Goal: Navigation & Orientation: Find specific page/section

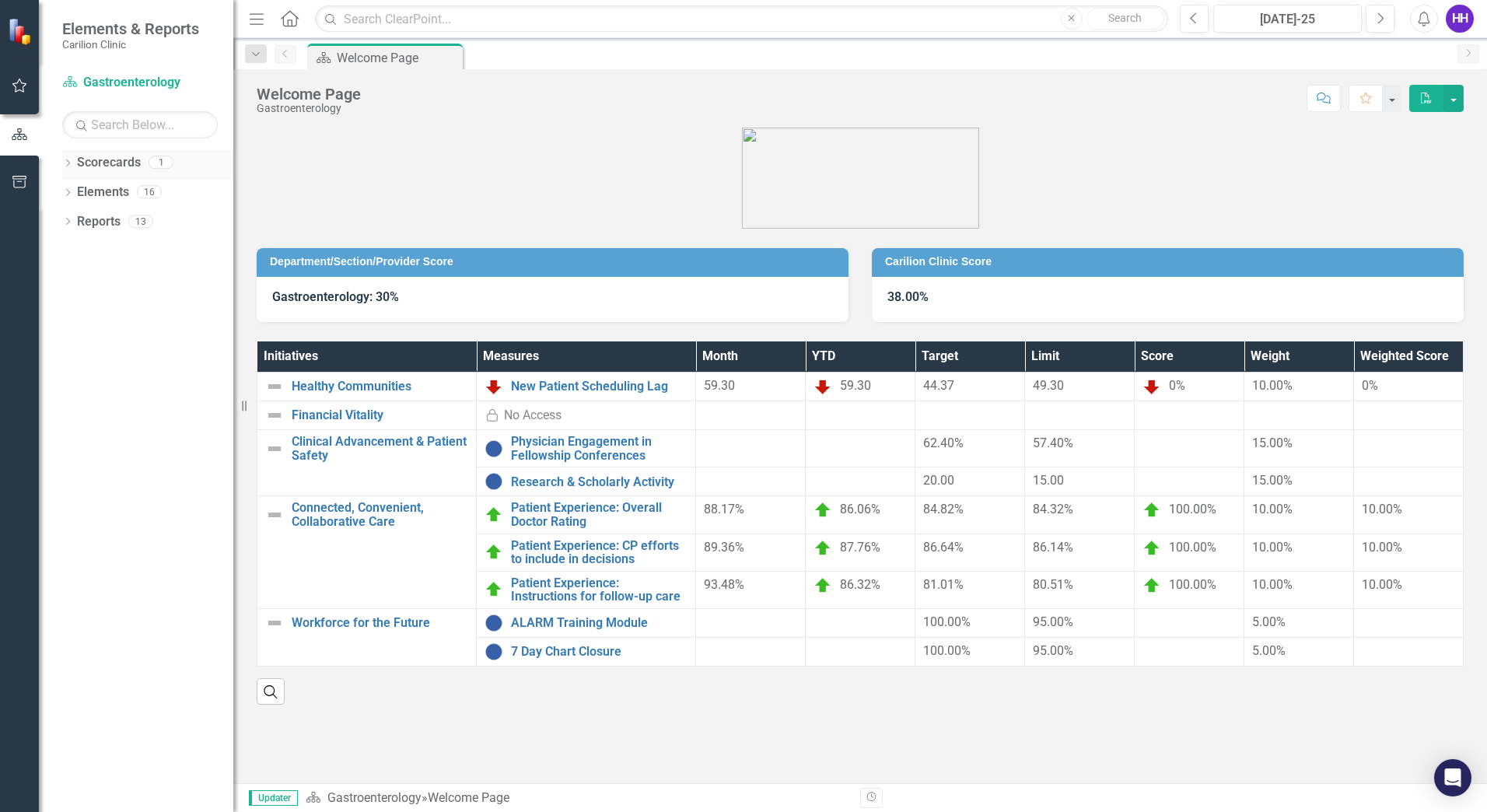
click at [115, 163] on link "Scorecards" at bounding box center [109, 163] width 64 height 18
click at [122, 165] on link "Scorecards" at bounding box center [109, 163] width 64 height 18
click at [607, 453] on link "Physician Engagement in Fellowship Conferences" at bounding box center [599, 449] width 176 height 27
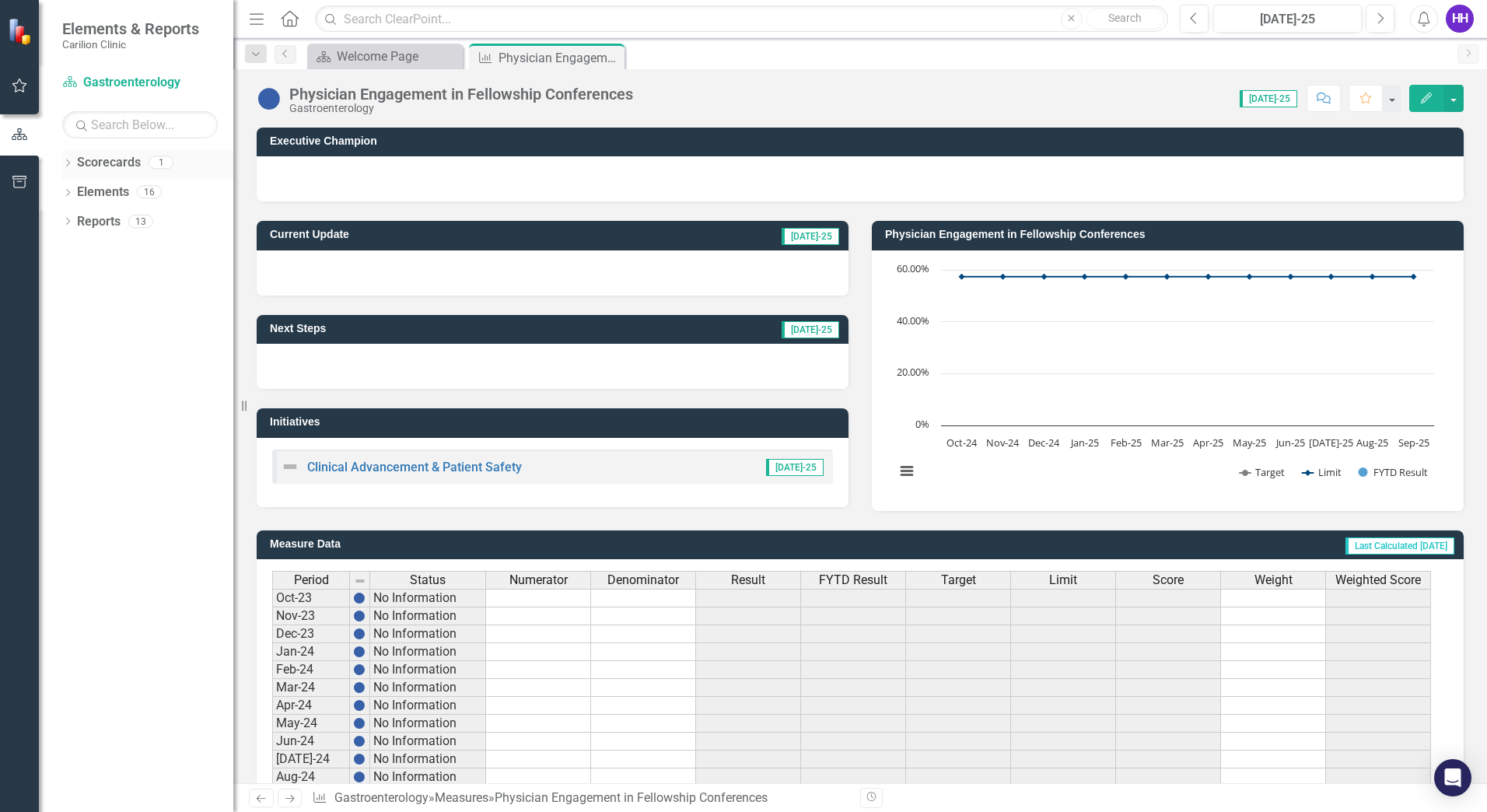
click at [112, 166] on link "Scorecards" at bounding box center [109, 163] width 64 height 18
click at [102, 201] on link "Elements" at bounding box center [103, 193] width 52 height 18
click at [107, 160] on link "Scorecards" at bounding box center [109, 163] width 64 height 18
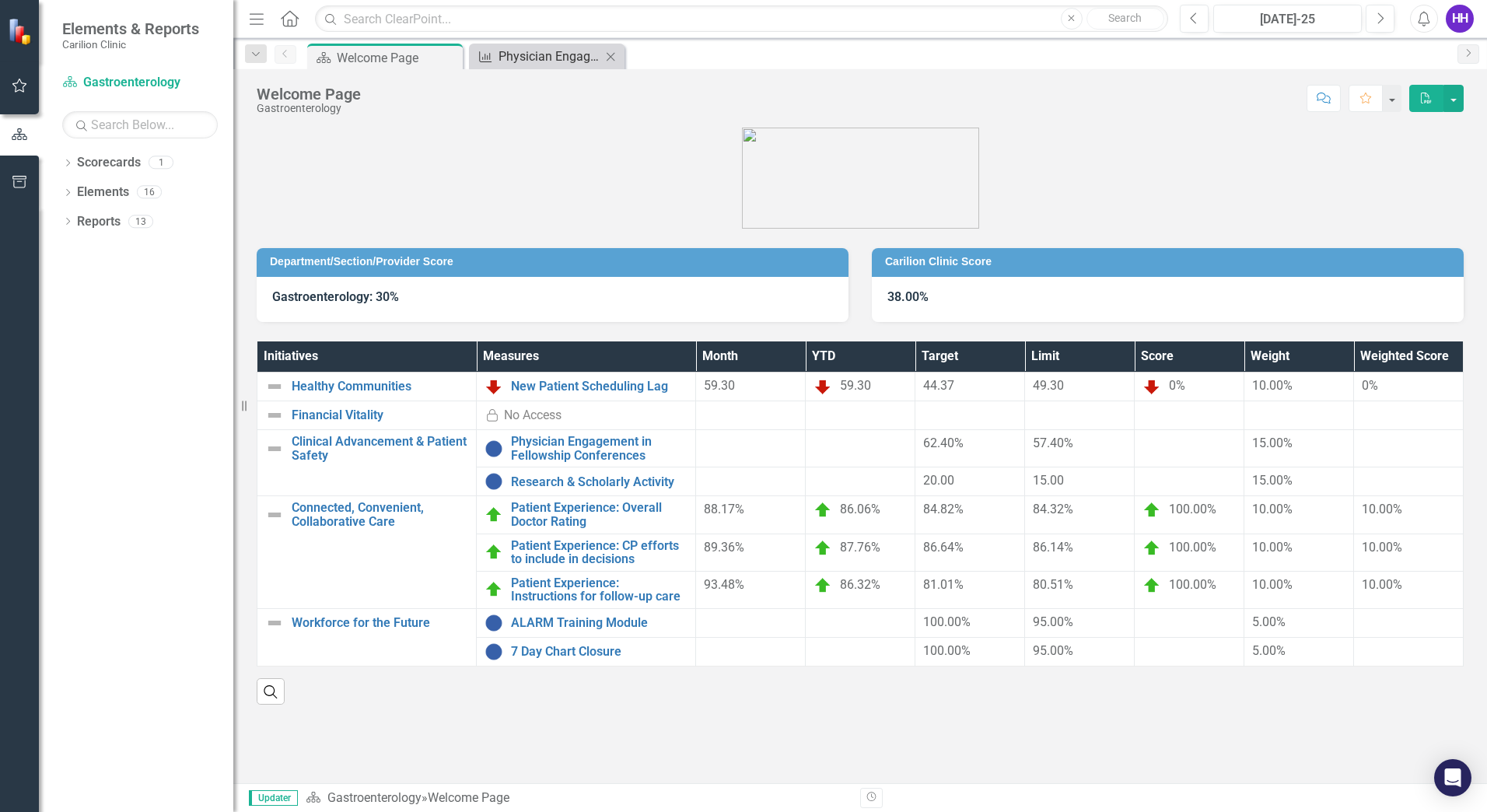
click at [582, 60] on div "Physician Engagement in Fellowship Conferences" at bounding box center [549, 56] width 102 height 19
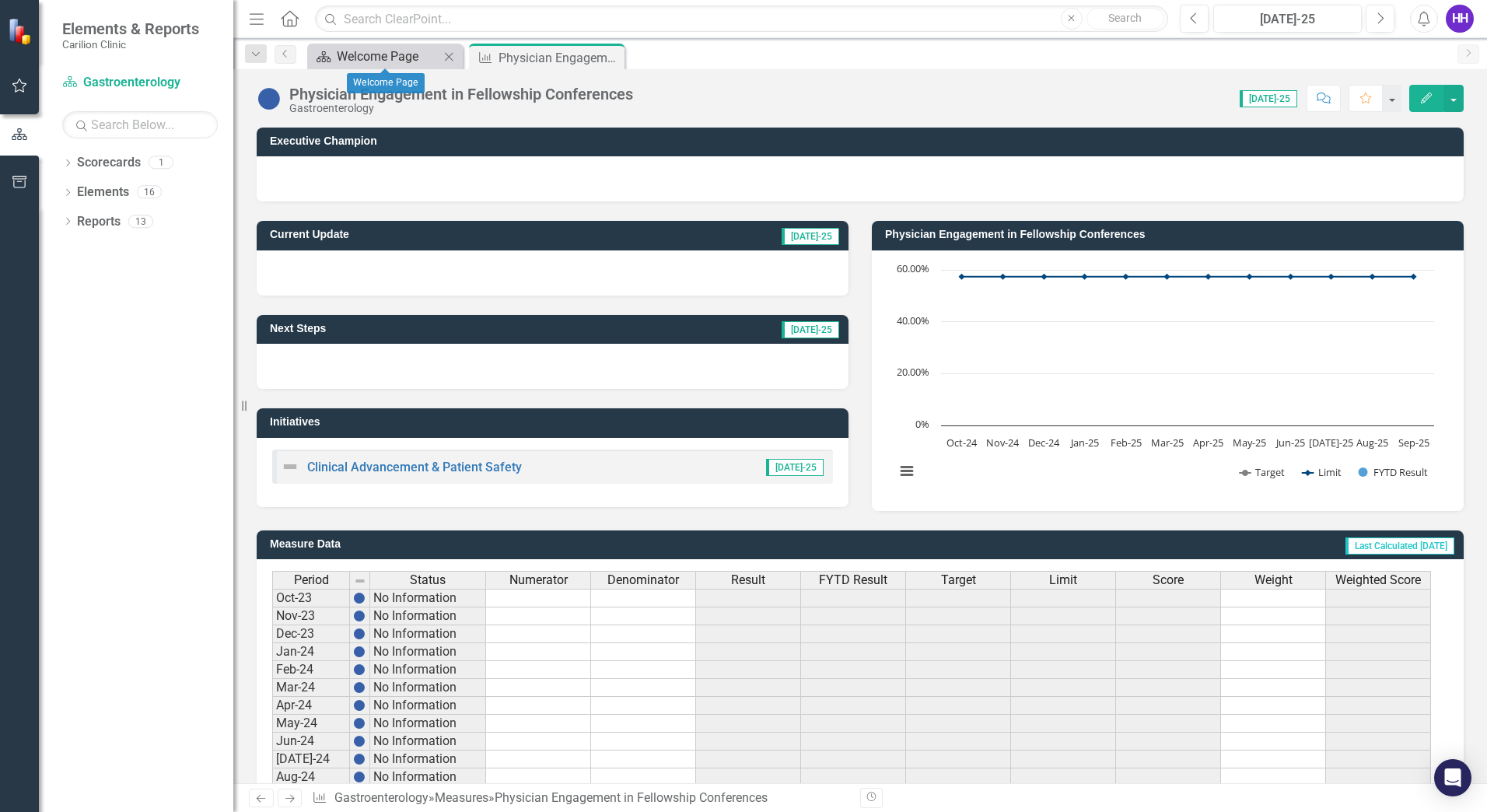
click at [394, 60] on div "Welcome Page" at bounding box center [387, 56] width 102 height 19
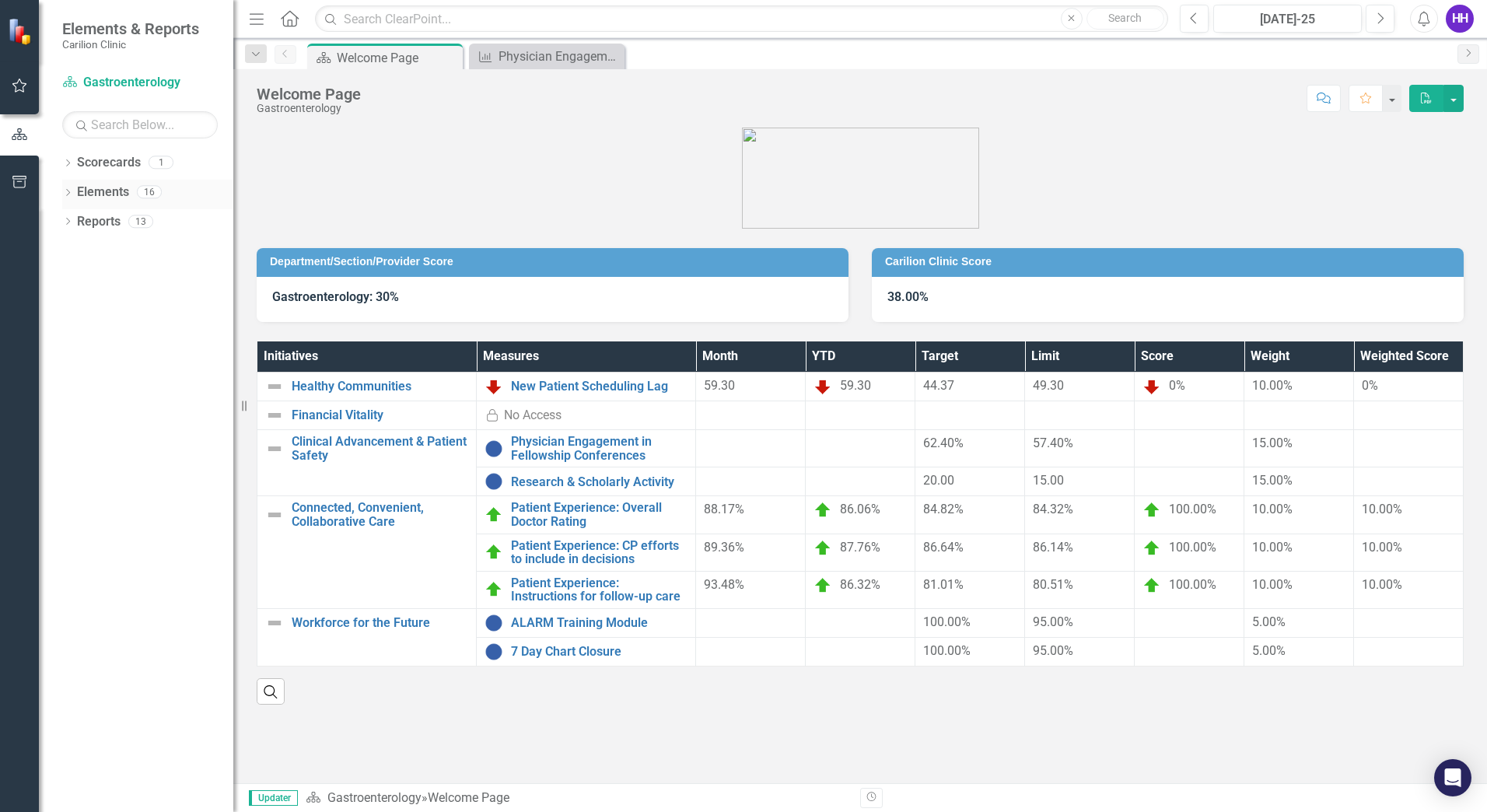
click at [112, 192] on link "Elements" at bounding box center [103, 193] width 52 height 18
click at [107, 221] on link "Reports" at bounding box center [99, 222] width 43 height 18
click at [124, 164] on link "Scorecards" at bounding box center [109, 163] width 64 height 18
click at [401, 798] on link "Gastroenterology" at bounding box center [375, 798] width 94 height 14
click at [580, 454] on link "Physician Engagement in Fellowship Conferences" at bounding box center [599, 449] width 176 height 27
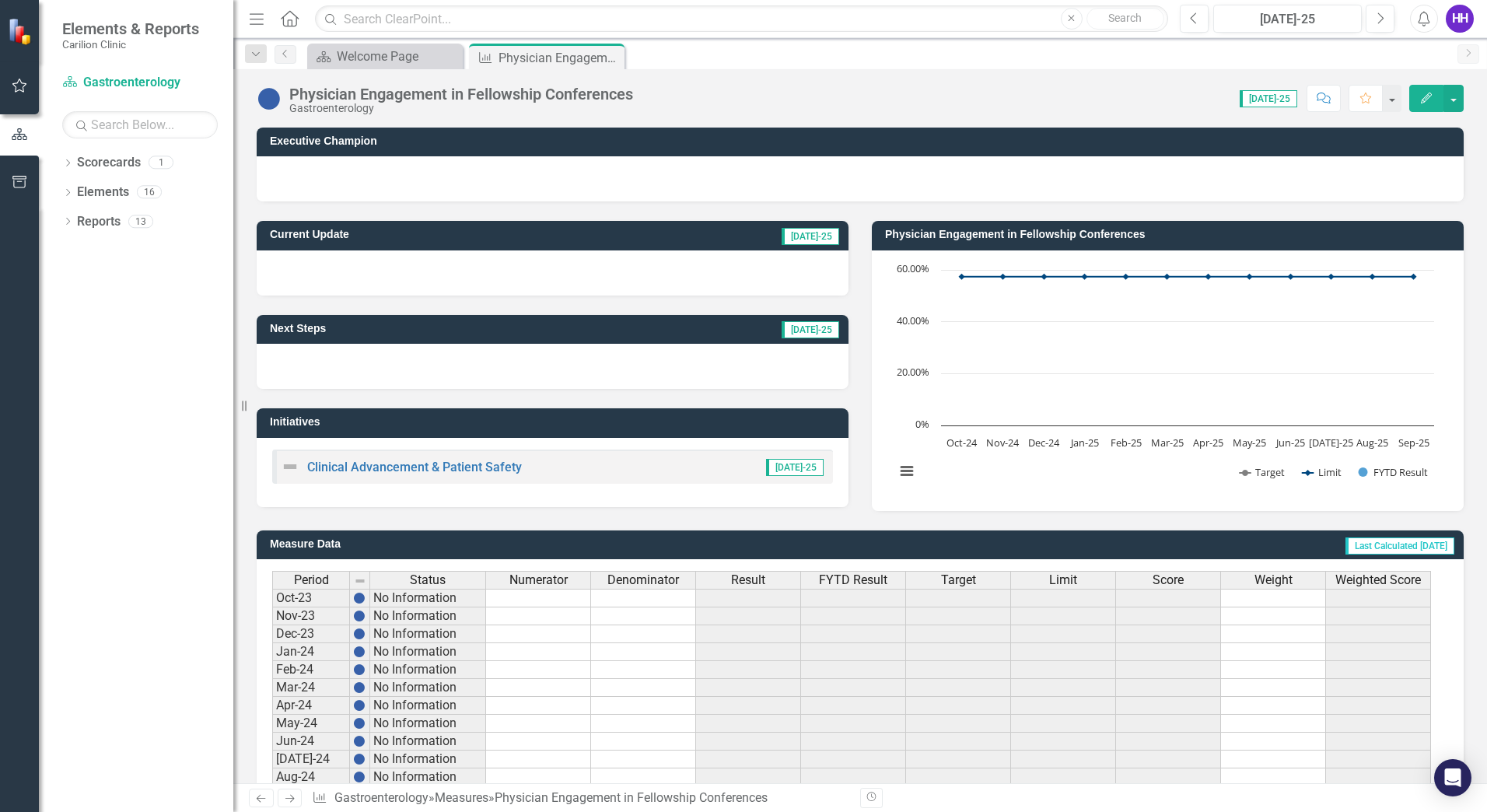
scroll to position [275, 0]
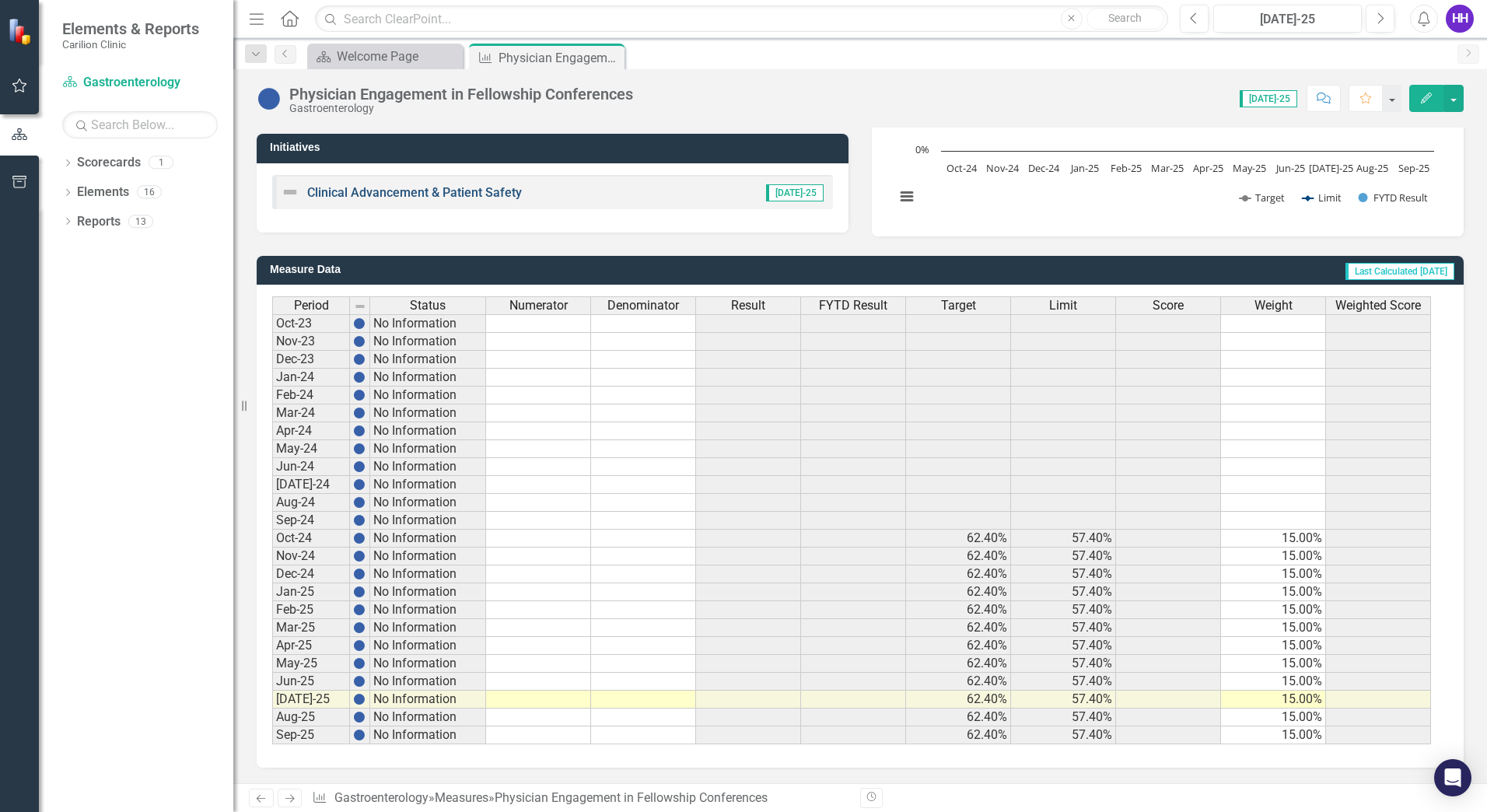
click at [477, 188] on link "Clinical Advancement & Patient Safety" at bounding box center [414, 193] width 214 height 14
